Goal: Task Accomplishment & Management: Use online tool/utility

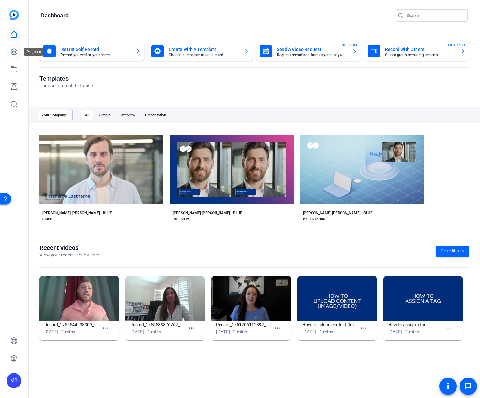
click at [16, 50] on icon at bounding box center [13, 51] width 7 height 7
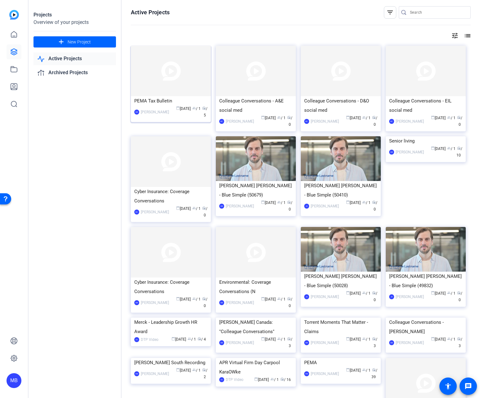
click at [179, 86] on img at bounding box center [171, 71] width 80 height 51
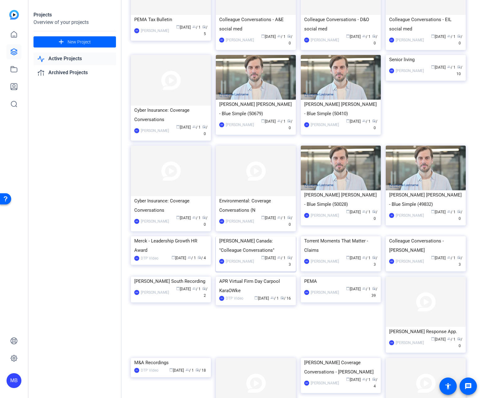
scroll to position [49, 0]
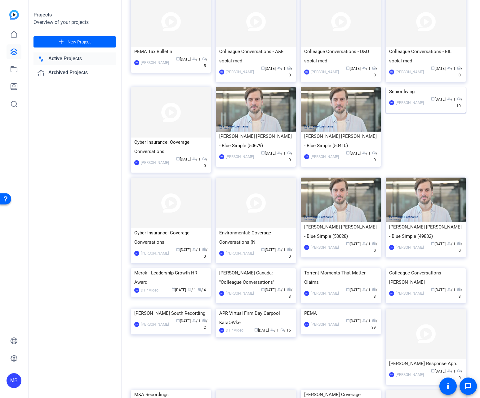
click at [430, 87] on img at bounding box center [426, 87] width 80 height 0
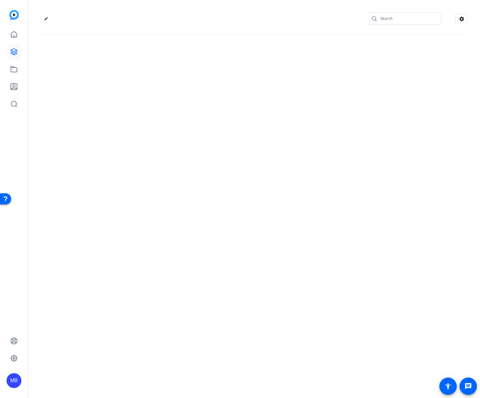
click at [430, 123] on div "edit settings" at bounding box center [255, 199] width 452 height 398
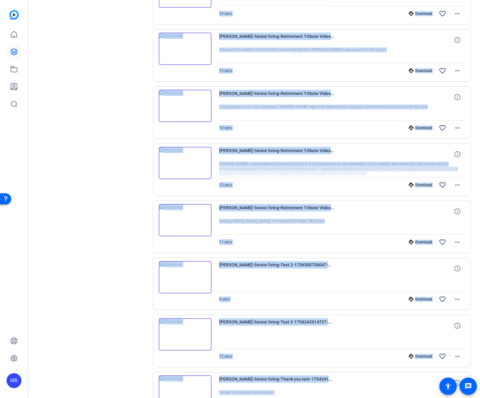
scroll to position [333, 0]
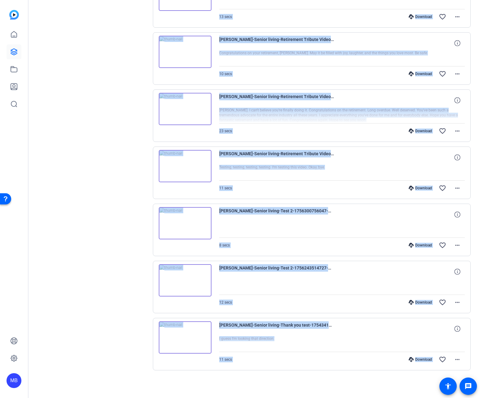
click at [323, 81] on div "Download favorite_border more_horiz" at bounding box center [379, 73] width 172 height 15
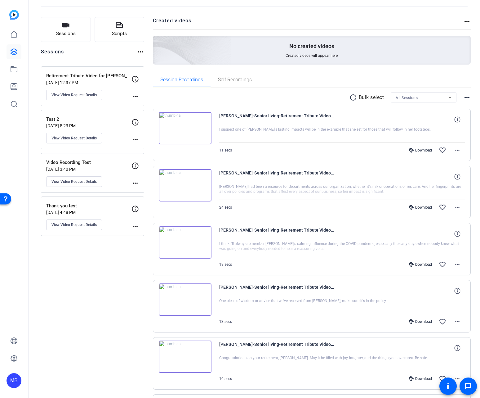
scroll to position [0, 0]
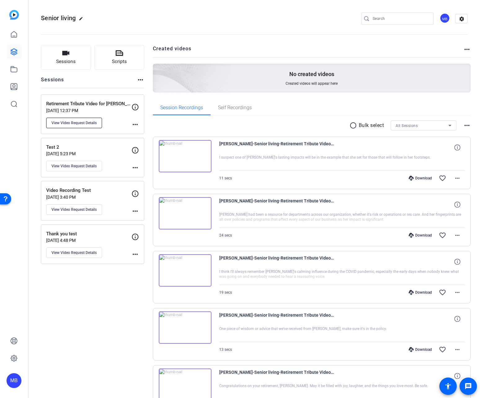
click at [91, 122] on span "View Video Request Details" at bounding box center [74, 122] width 45 height 5
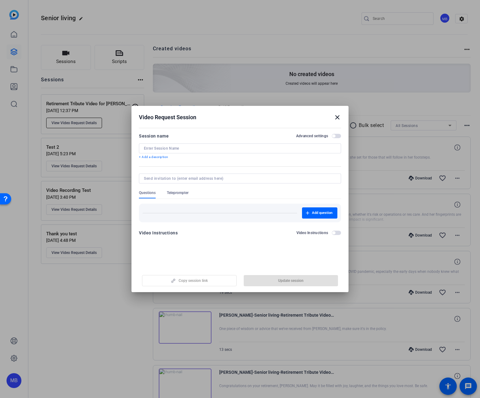
type input "Retirement Tribute Video for [PERSON_NAME]"
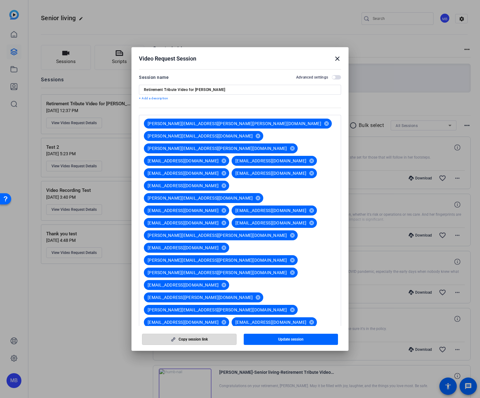
click at [179, 340] on span "Copy session link" at bounding box center [193, 339] width 29 height 5
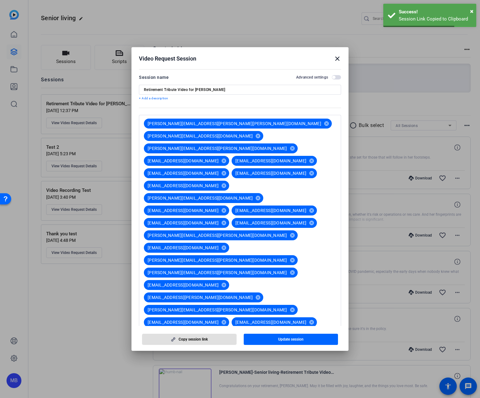
click at [336, 59] on mat-icon "close" at bounding box center [337, 58] width 7 height 7
